Goal: Information Seeking & Learning: Check status

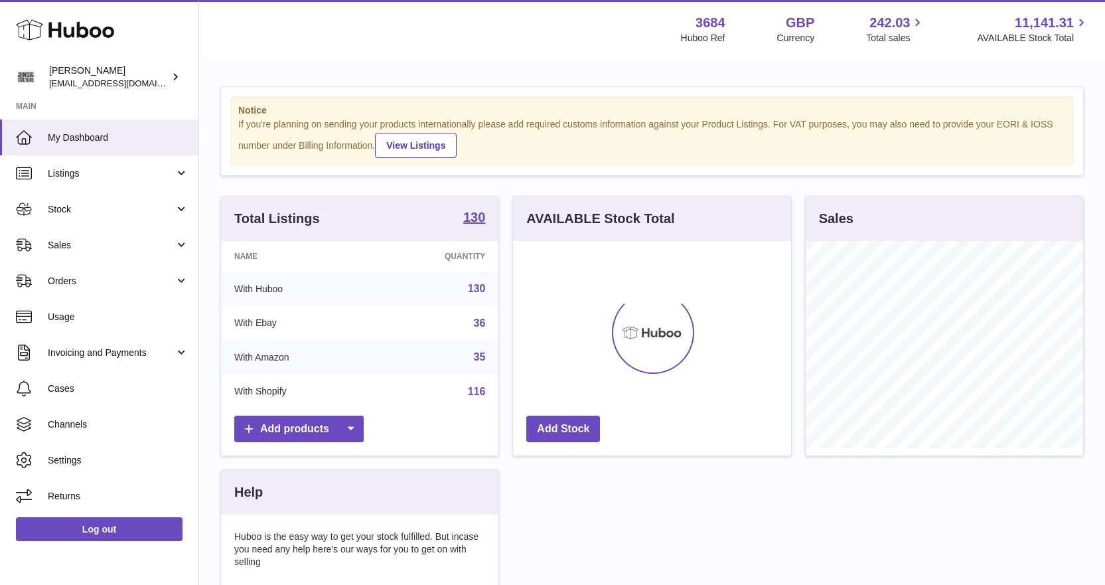
scroll to position [207, 278]
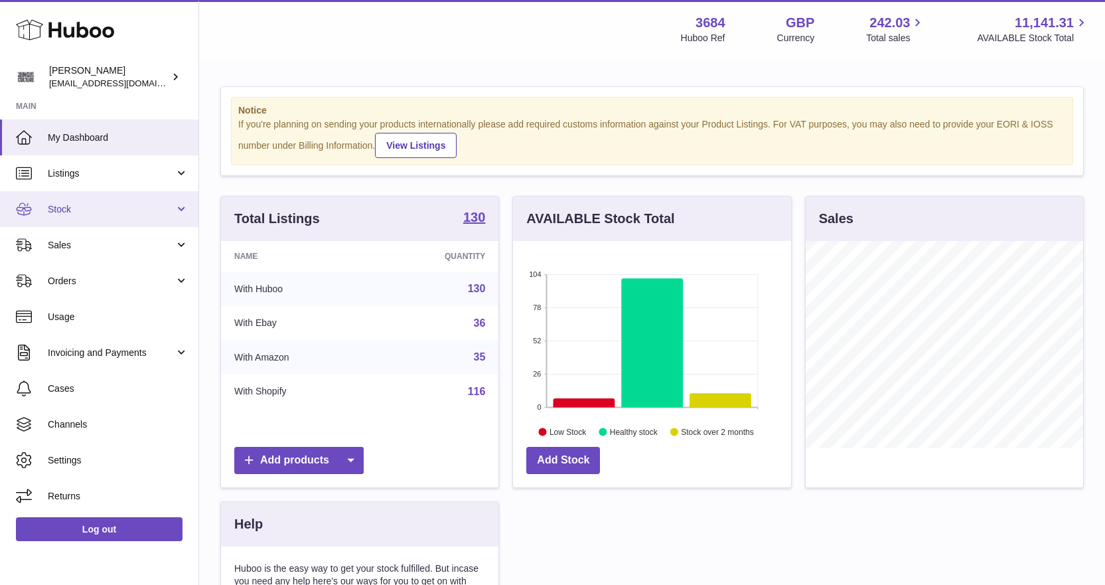
click at [60, 206] on span "Stock" at bounding box center [111, 209] width 127 height 13
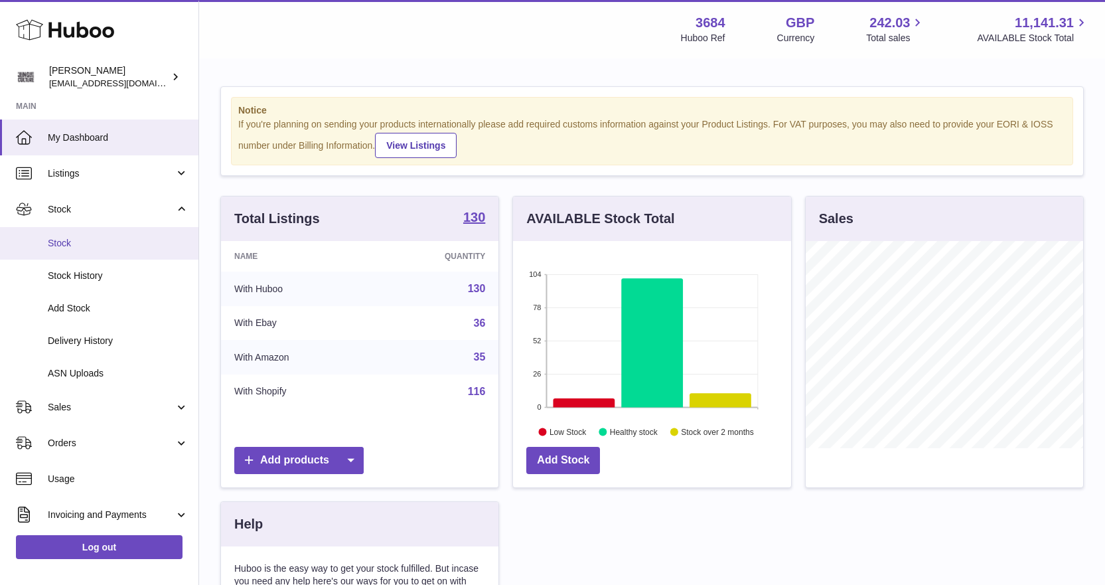
click at [69, 232] on link "Stock" at bounding box center [99, 243] width 198 height 33
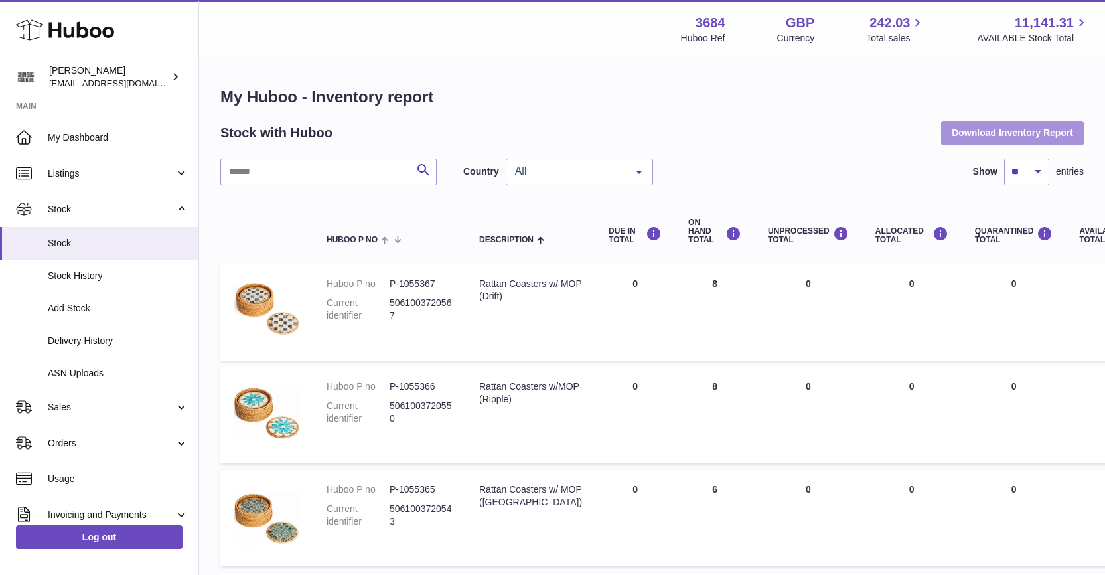
click at [1009, 141] on button "Download Inventory Report" at bounding box center [1012, 133] width 143 height 24
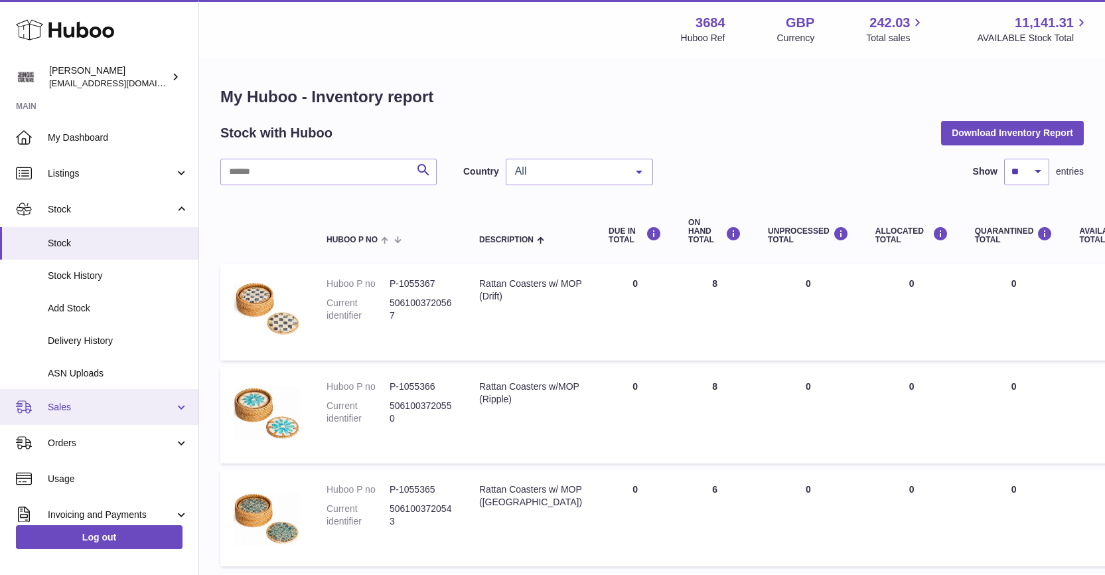
click at [81, 398] on link "Sales" at bounding box center [99, 407] width 198 height 36
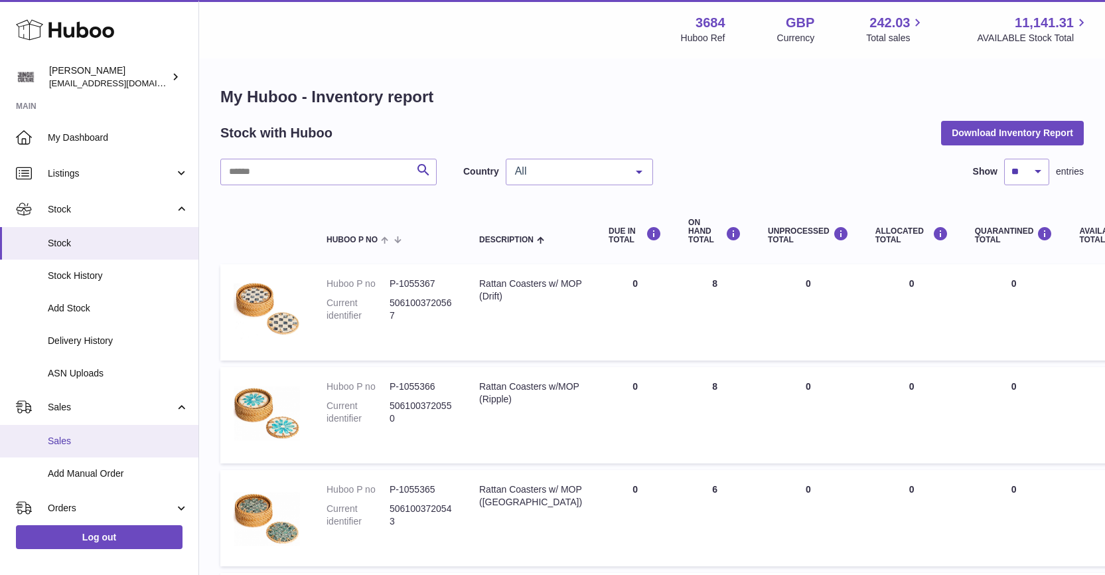
click at [78, 435] on span "Sales" at bounding box center [118, 441] width 141 height 13
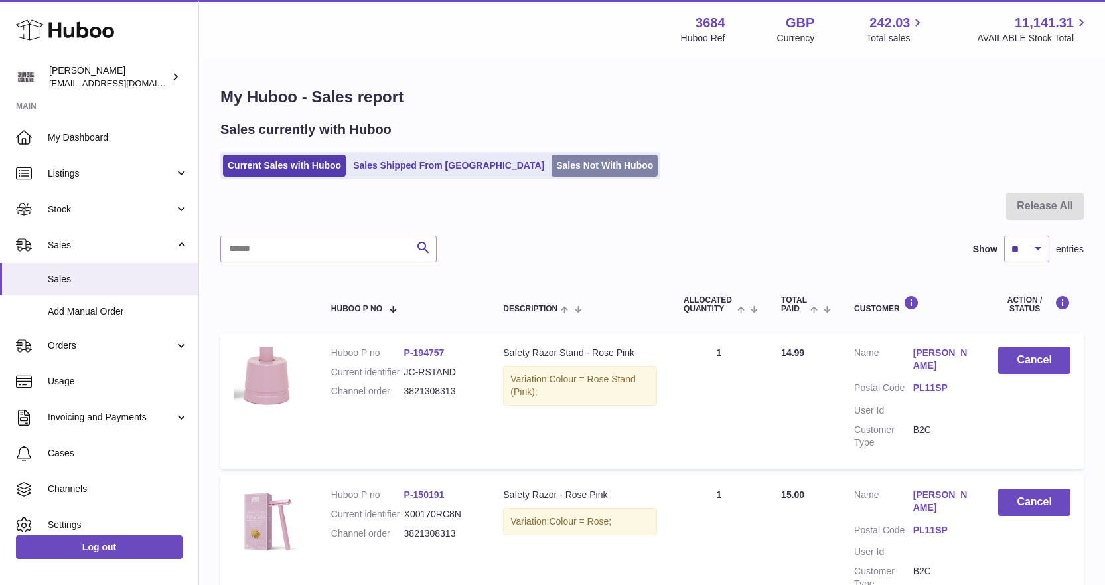
click at [564, 169] on link "Sales Not With Huboo" at bounding box center [604, 166] width 106 height 22
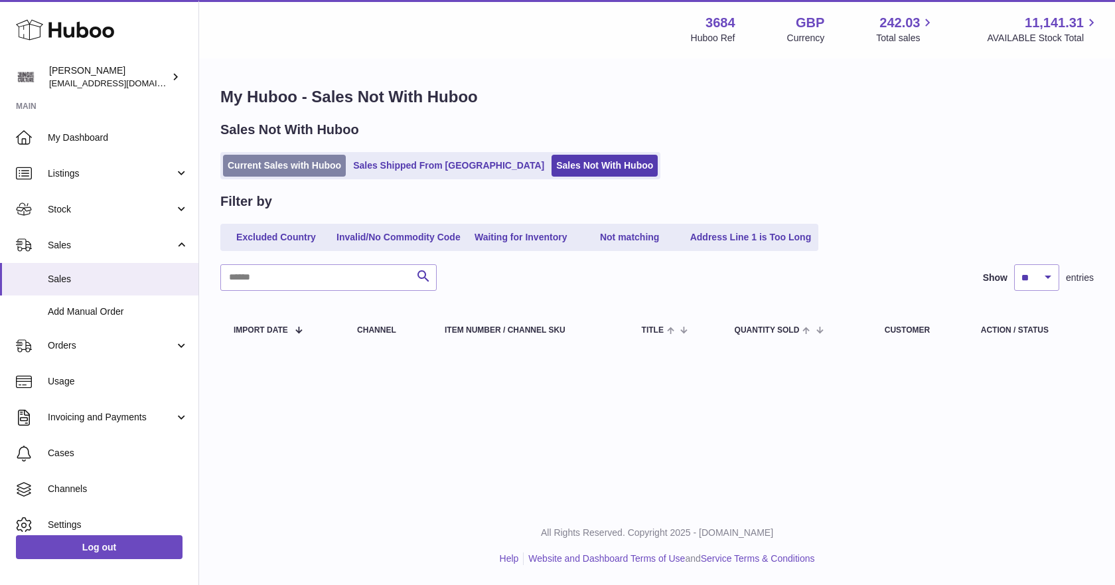
click at [282, 161] on link "Current Sales with Huboo" at bounding box center [284, 166] width 123 height 22
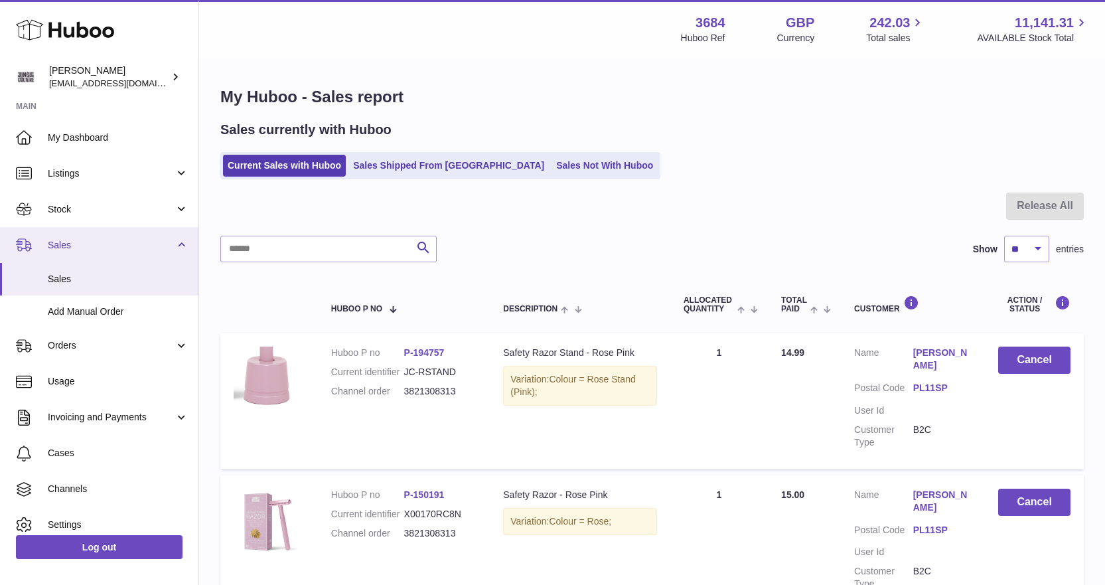
click at [94, 242] on span "Sales" at bounding box center [111, 245] width 127 height 13
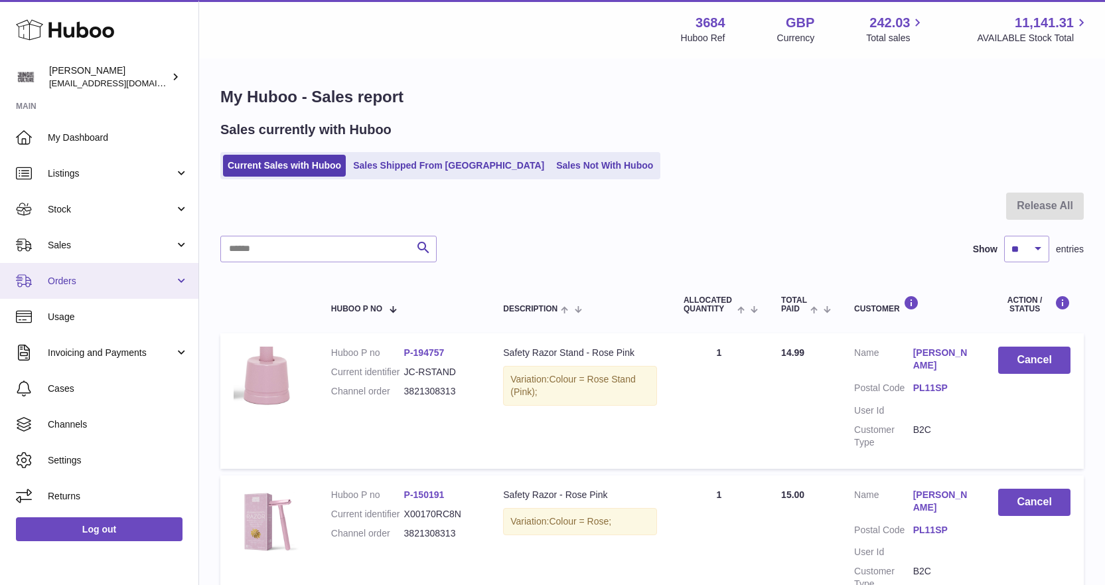
click at [97, 282] on span "Orders" at bounding box center [111, 281] width 127 height 13
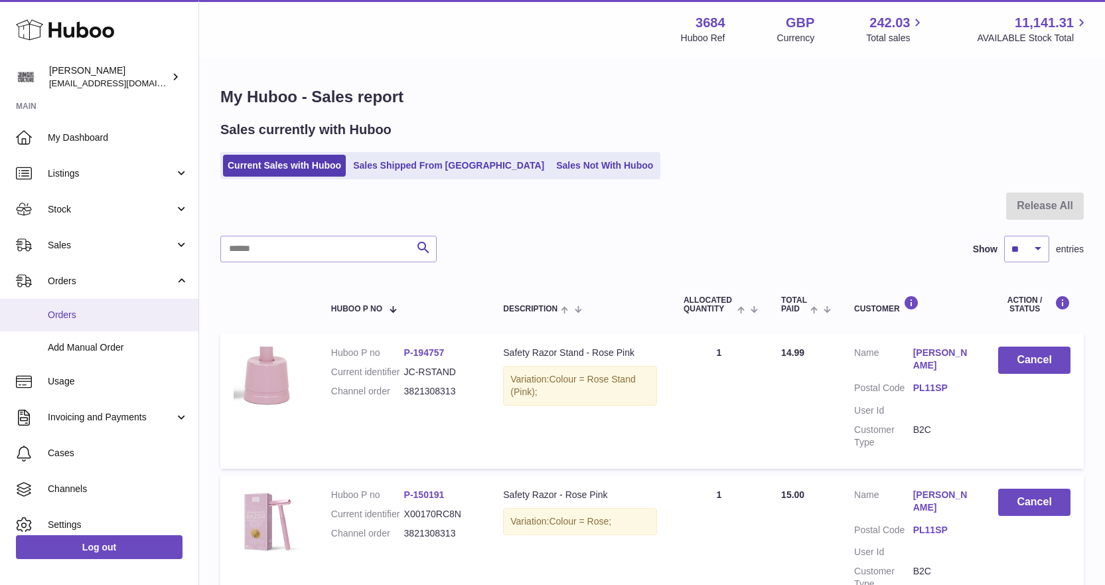
click at [89, 311] on span "Orders" at bounding box center [118, 315] width 141 height 13
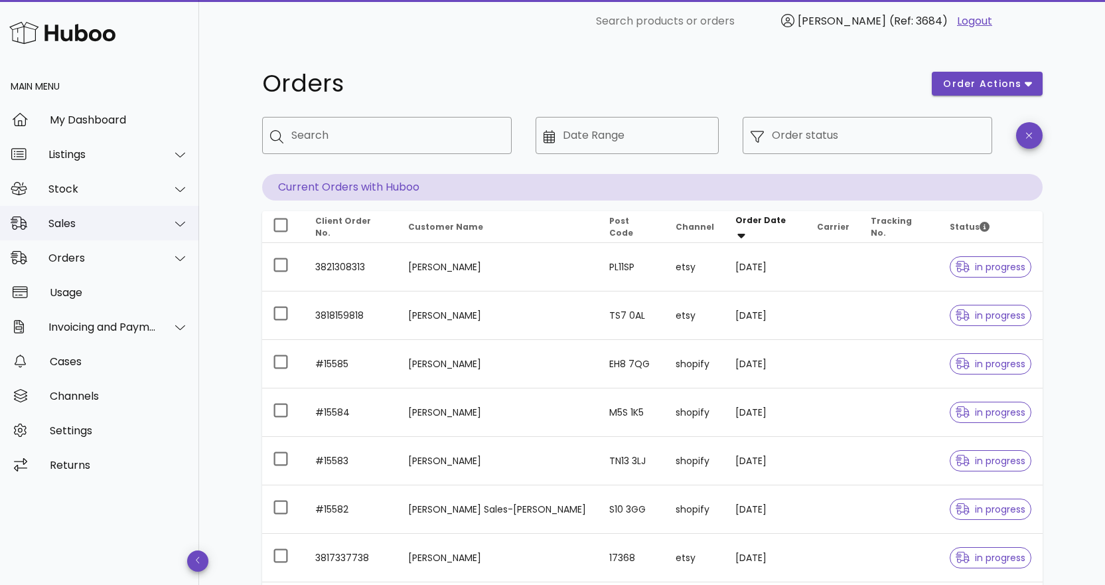
click at [90, 226] on div "Sales" at bounding box center [102, 223] width 108 height 13
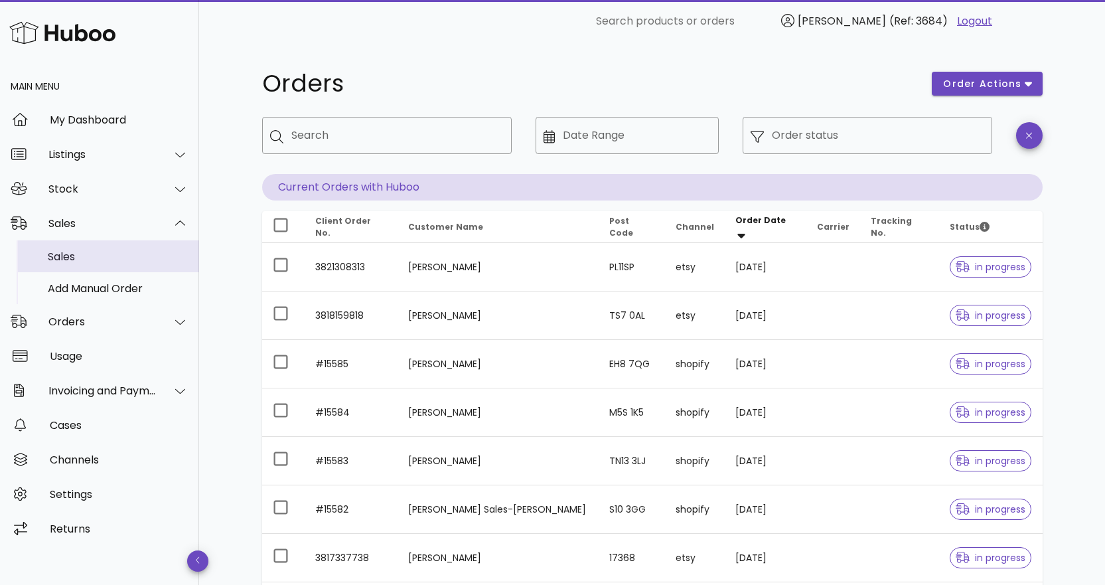
click at [84, 257] on div "Sales" at bounding box center [118, 256] width 141 height 13
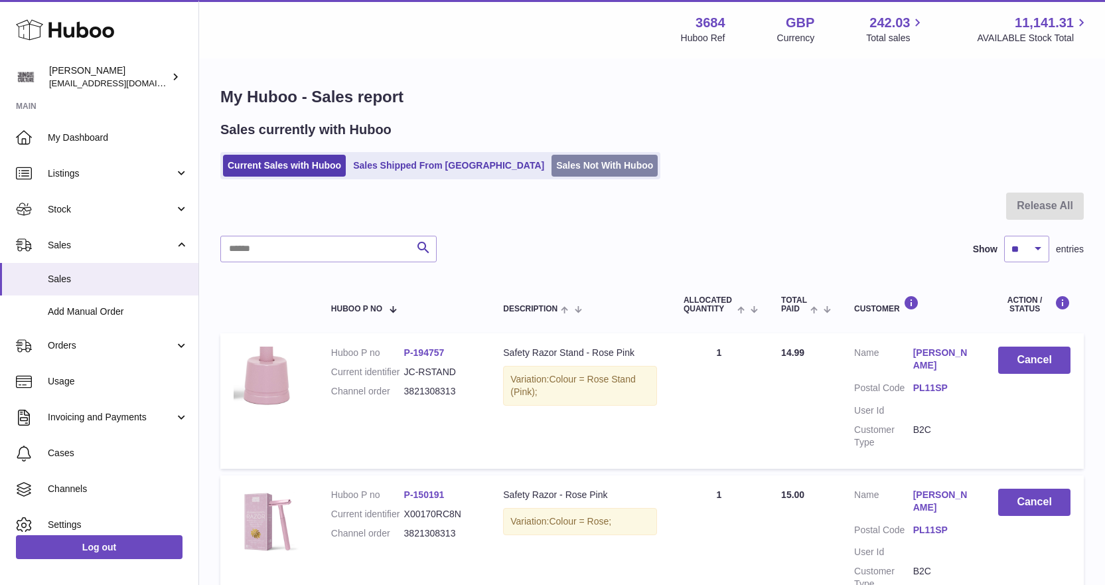
click at [551, 155] on link "Sales Not With Huboo" at bounding box center [604, 166] width 106 height 22
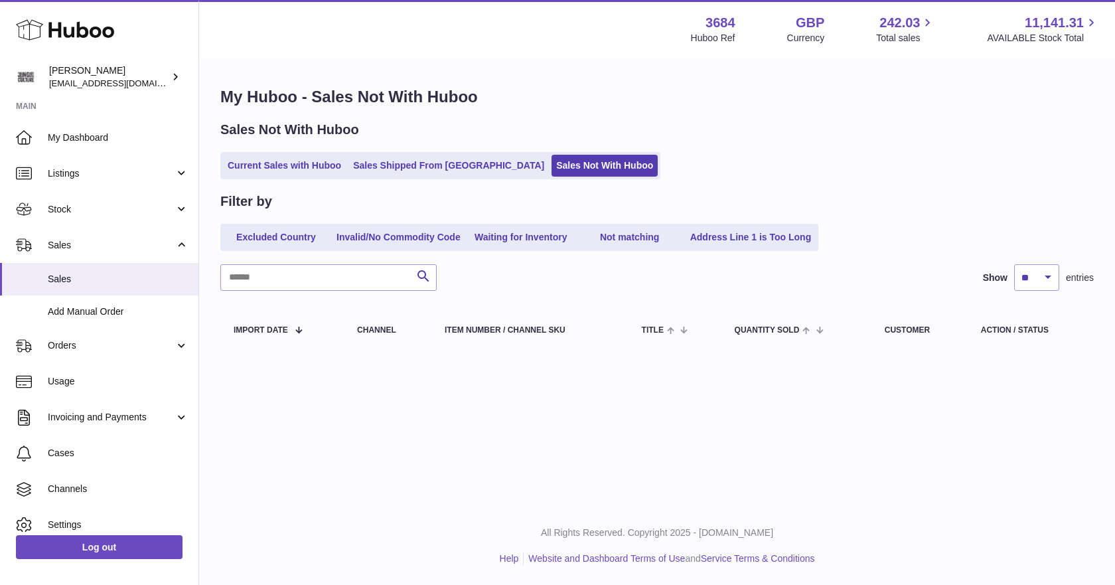
click at [296, 171] on link "Current Sales with Huboo" at bounding box center [284, 166] width 123 height 22
